Goal: Task Accomplishment & Management: Manage account settings

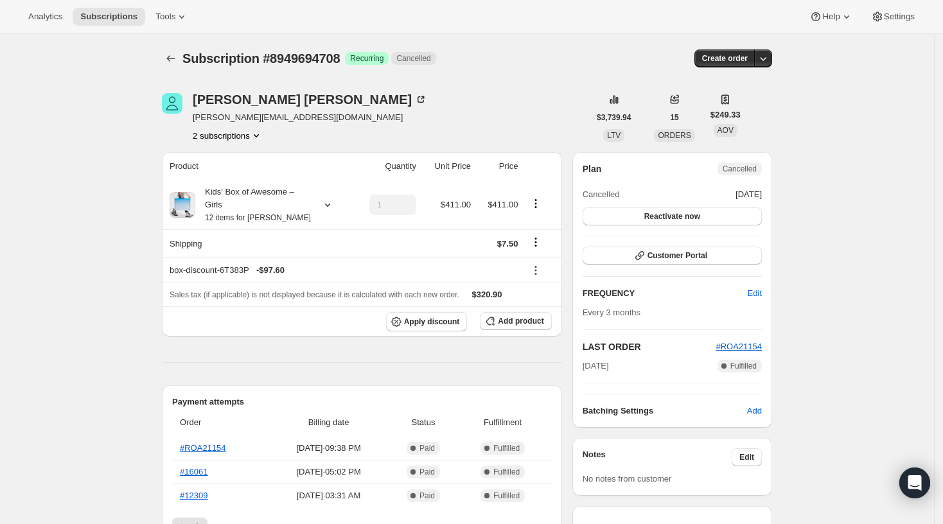
click at [257, 133] on icon "Product actions" at bounding box center [256, 135] width 13 height 13
click at [257, 156] on span "8949629172" at bounding box center [232, 159] width 85 height 13
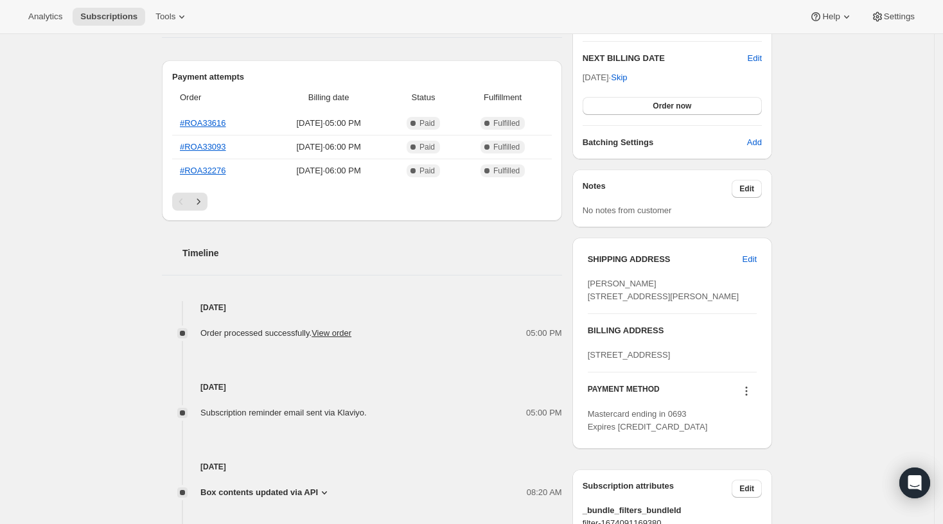
scroll to position [342, 0]
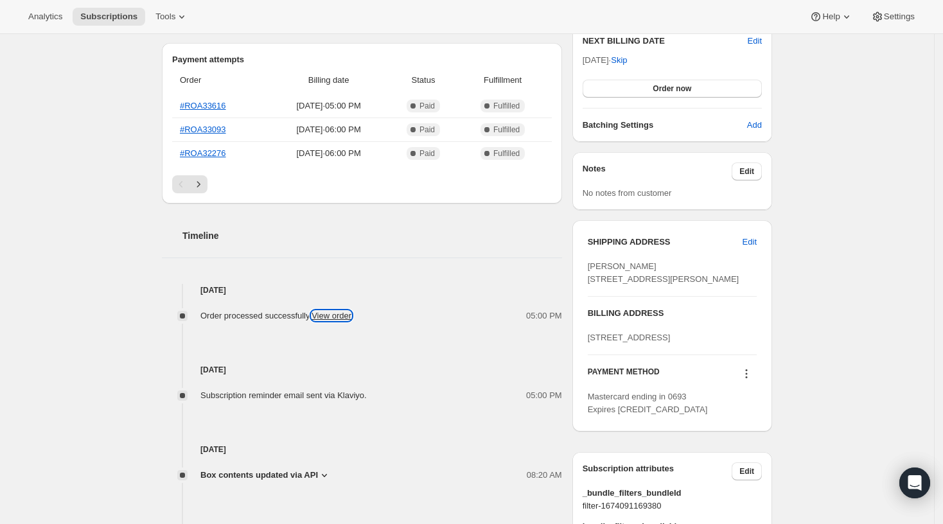
click at [335, 313] on link "View order" at bounding box center [331, 316] width 40 height 10
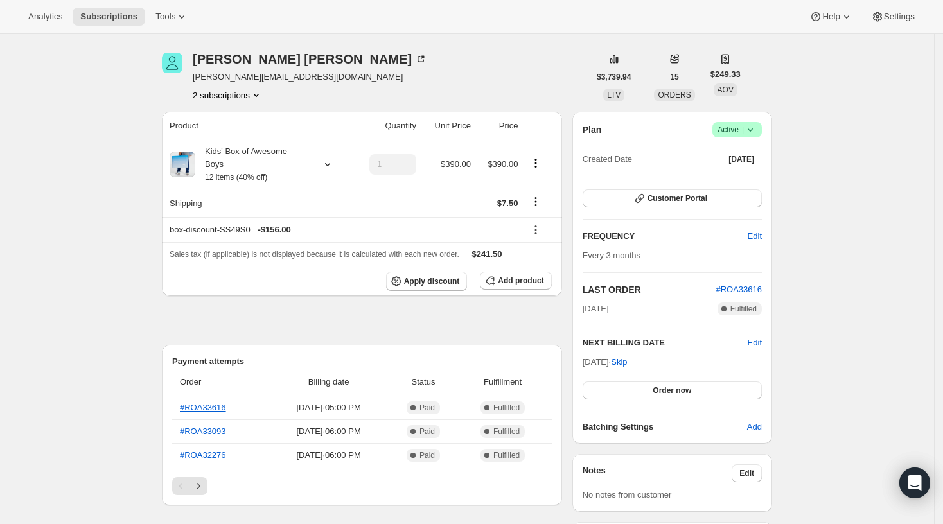
scroll to position [85, 0]
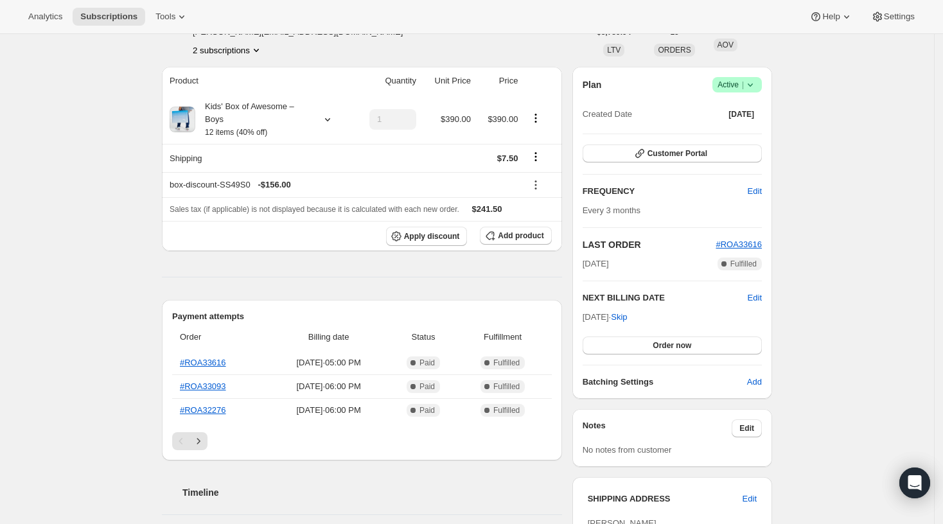
click at [753, 85] on icon at bounding box center [750, 84] width 13 height 13
click at [739, 129] on span "Cancel subscription" at bounding box center [742, 132] width 73 height 10
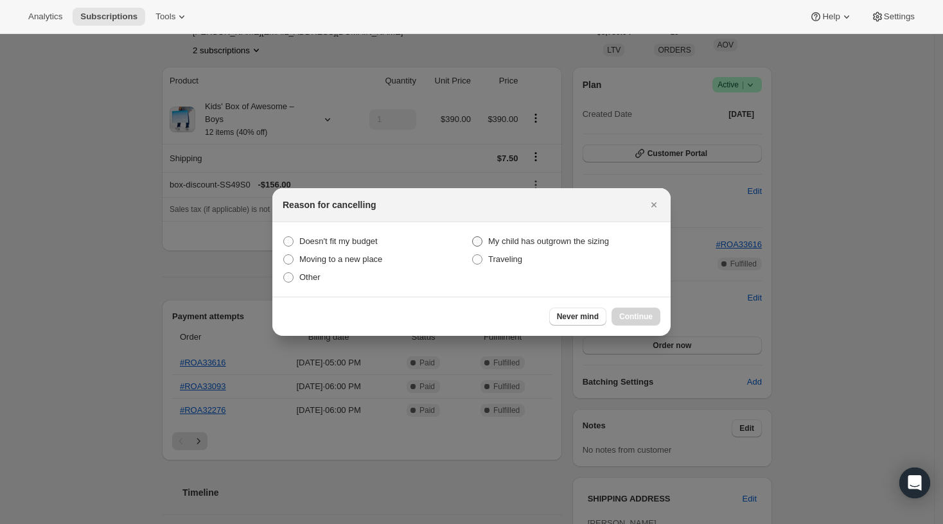
click at [528, 240] on span "My child has outgrown the sizing" at bounding box center [548, 241] width 121 height 10
click at [473, 237] on sizing "My child has outgrown the sizing" at bounding box center [472, 236] width 1 height 1
radio sizing "true"
click at [627, 313] on span "Continue" at bounding box center [635, 316] width 33 height 10
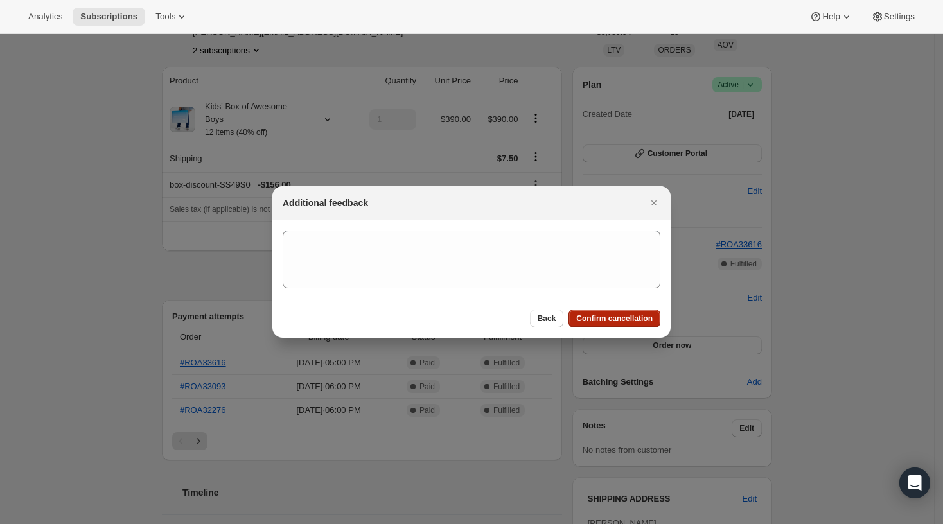
click at [623, 319] on span "Confirm cancellation" at bounding box center [614, 318] width 76 height 10
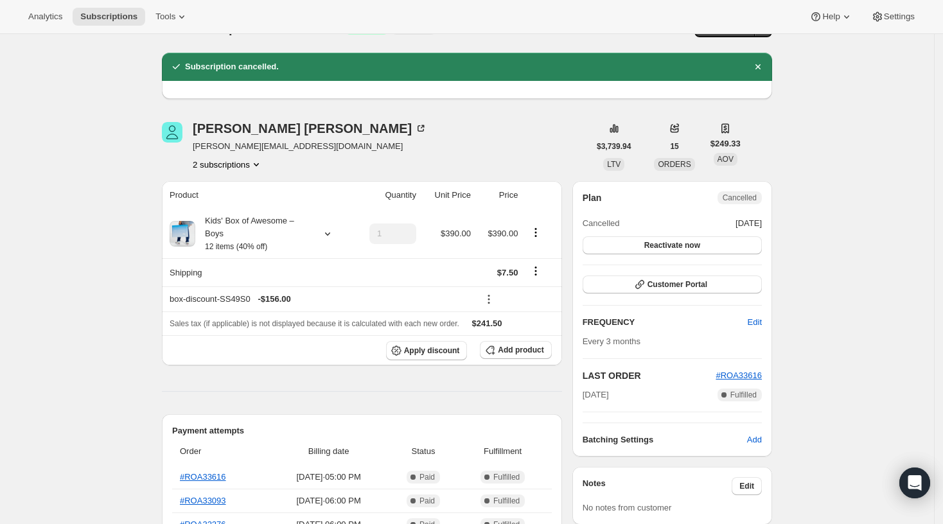
scroll to position [0, 0]
